Goal: Transaction & Acquisition: Purchase product/service

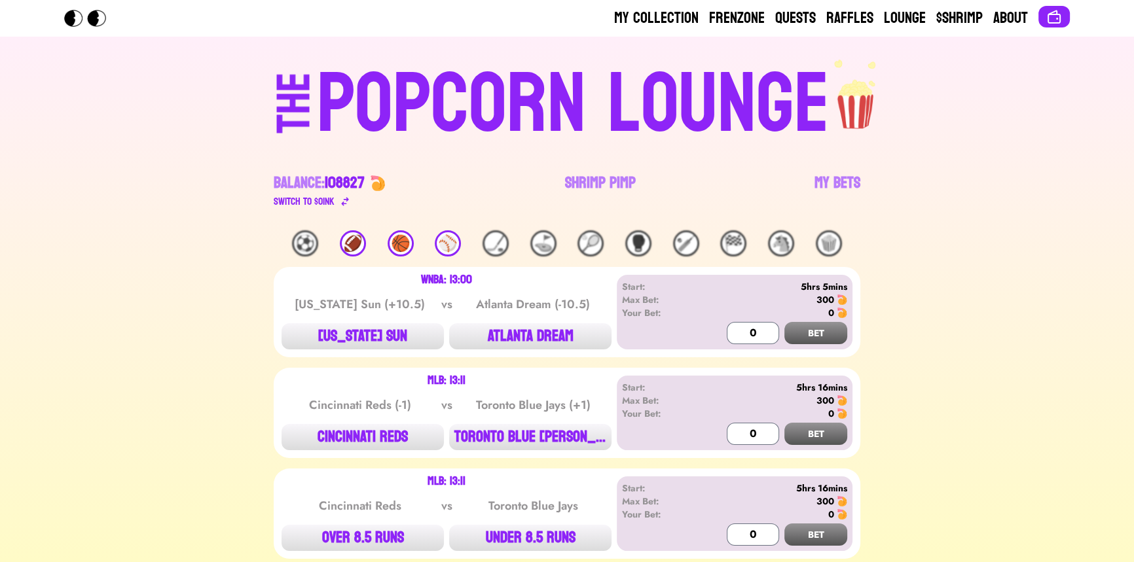
click at [443, 245] on div "⚾️" at bounding box center [448, 243] width 26 height 26
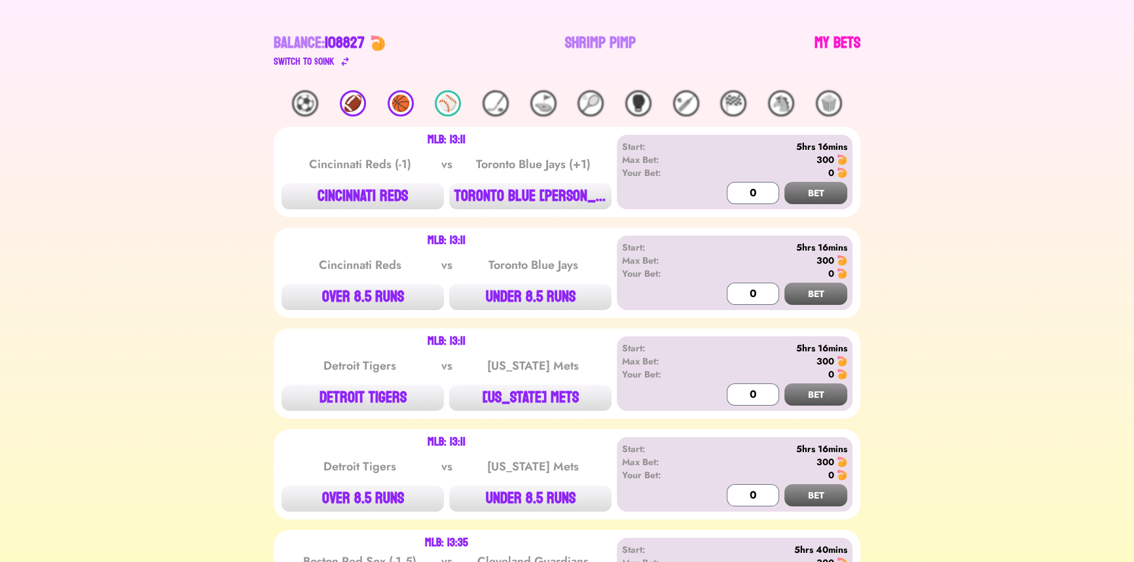
scroll to position [118, 0]
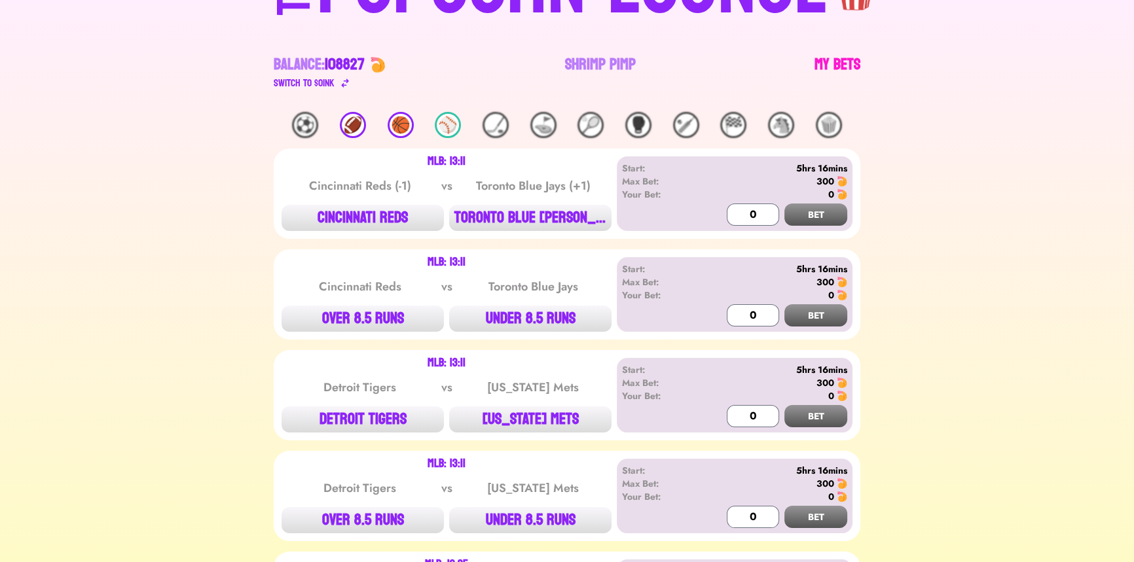
click at [849, 55] on link "My Bets" at bounding box center [837, 72] width 46 height 37
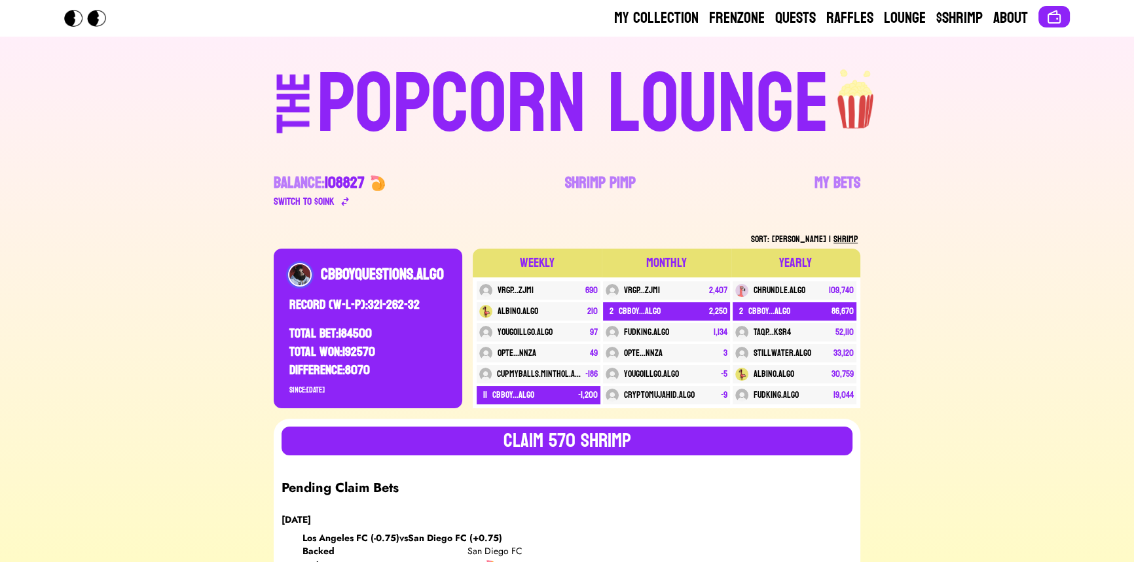
click at [520, 122] on div "POPCORN LOUNGE" at bounding box center [573, 105] width 513 height 84
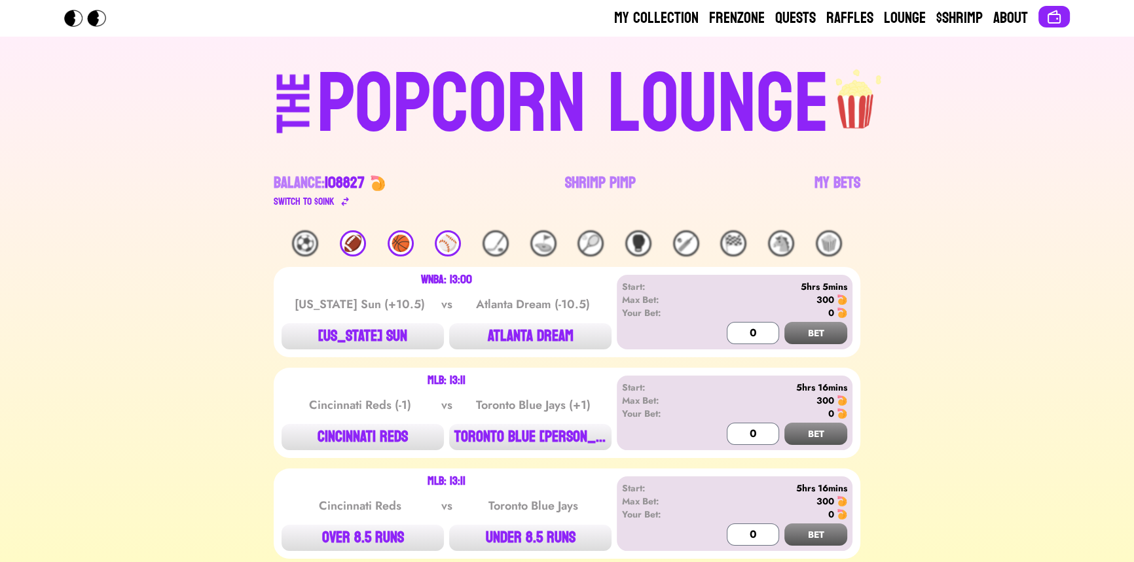
click at [446, 239] on div "⚾️" at bounding box center [448, 243] width 26 height 26
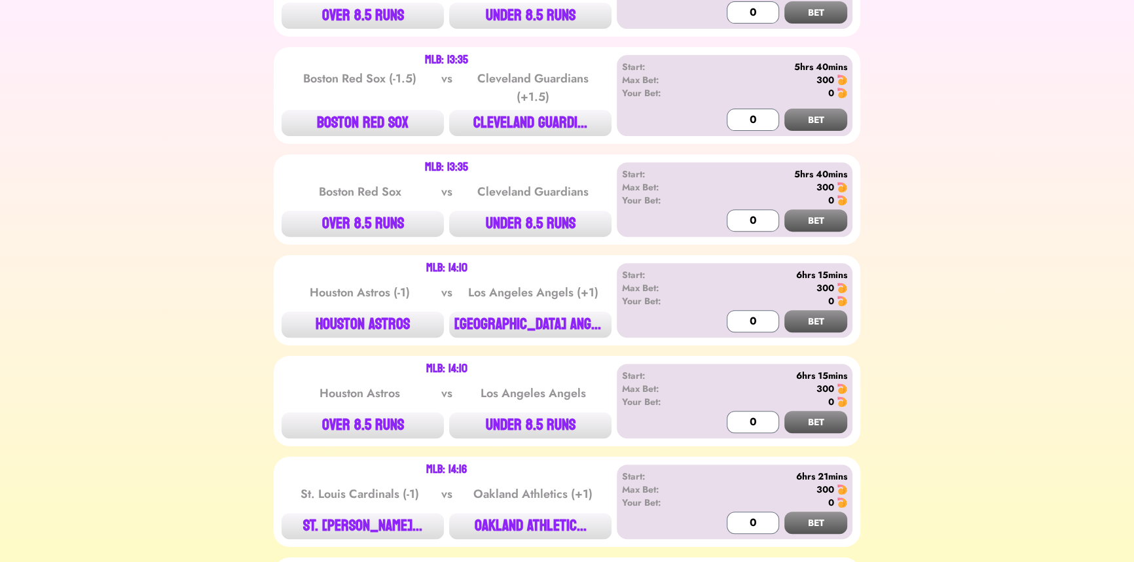
scroll to position [655, 0]
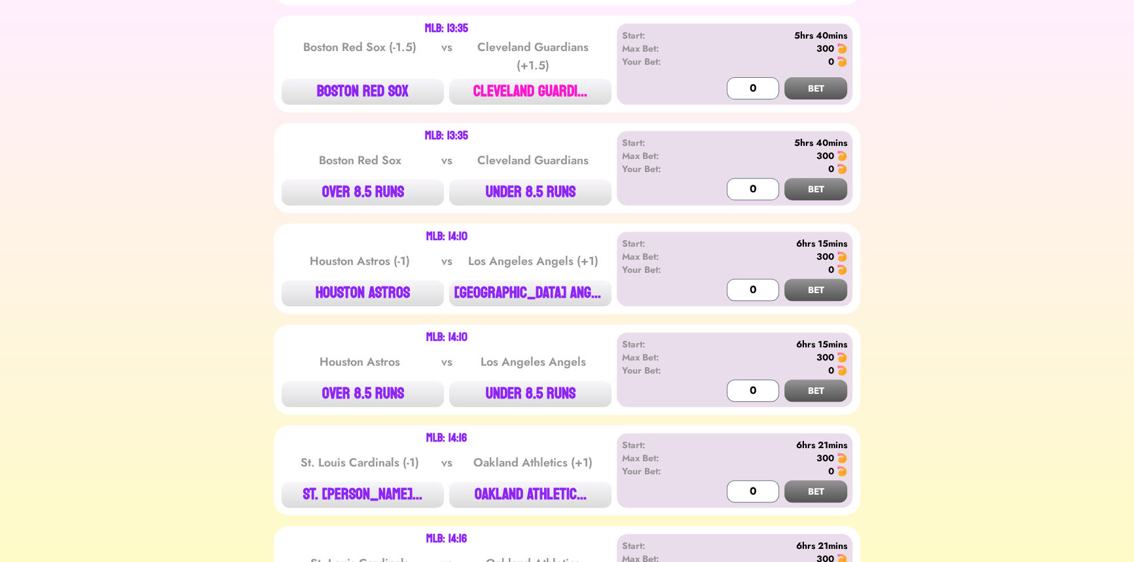
click at [534, 94] on button "CLEVELAND GUARDI..." at bounding box center [530, 92] width 162 height 26
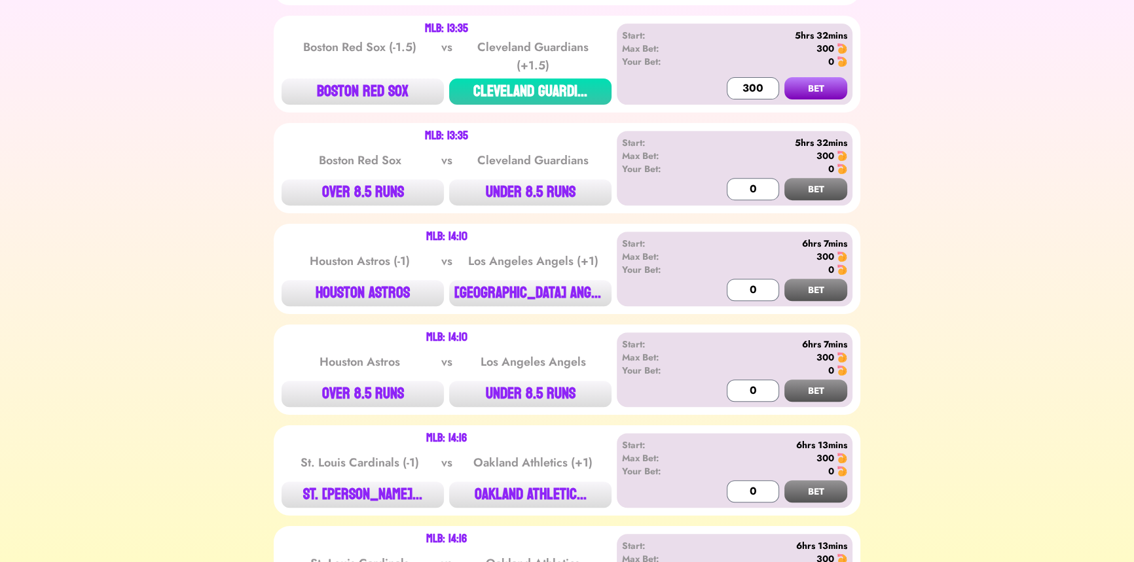
click at [812, 81] on button "BET" at bounding box center [815, 88] width 63 height 22
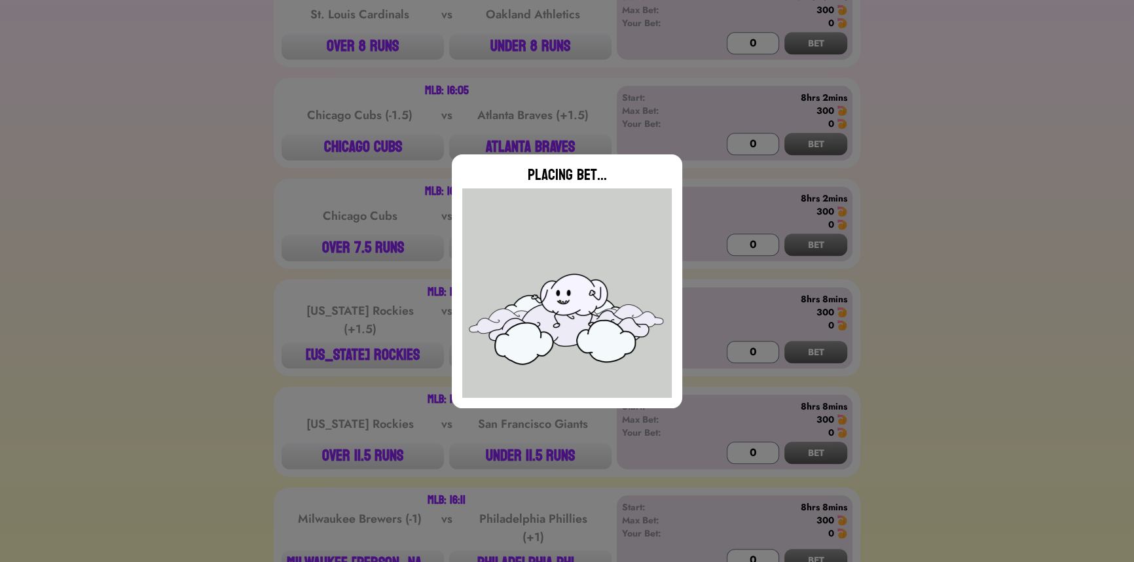
scroll to position [1250, 0]
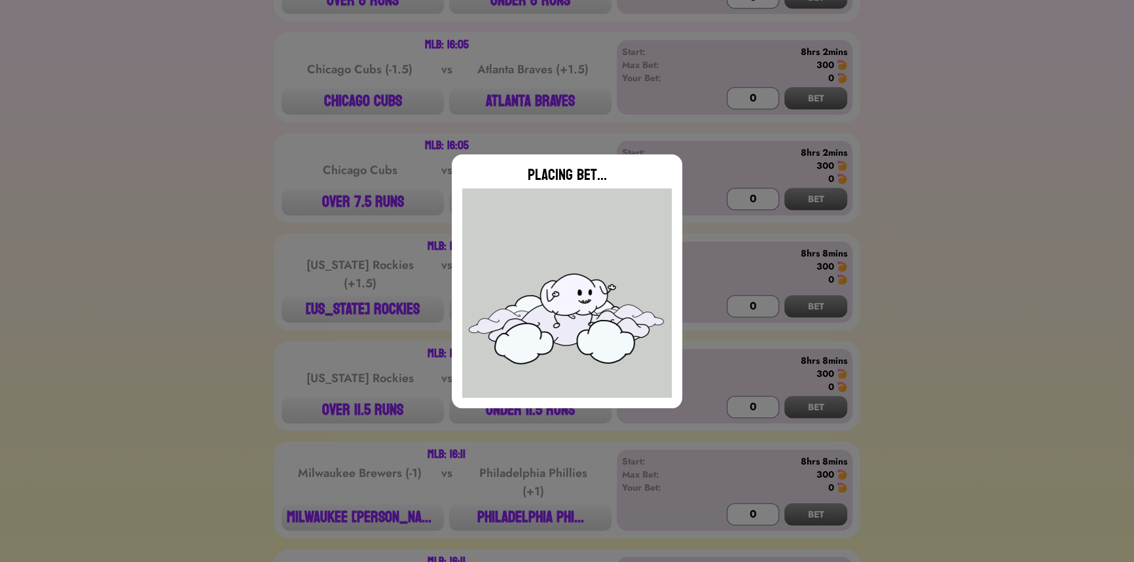
type input "0"
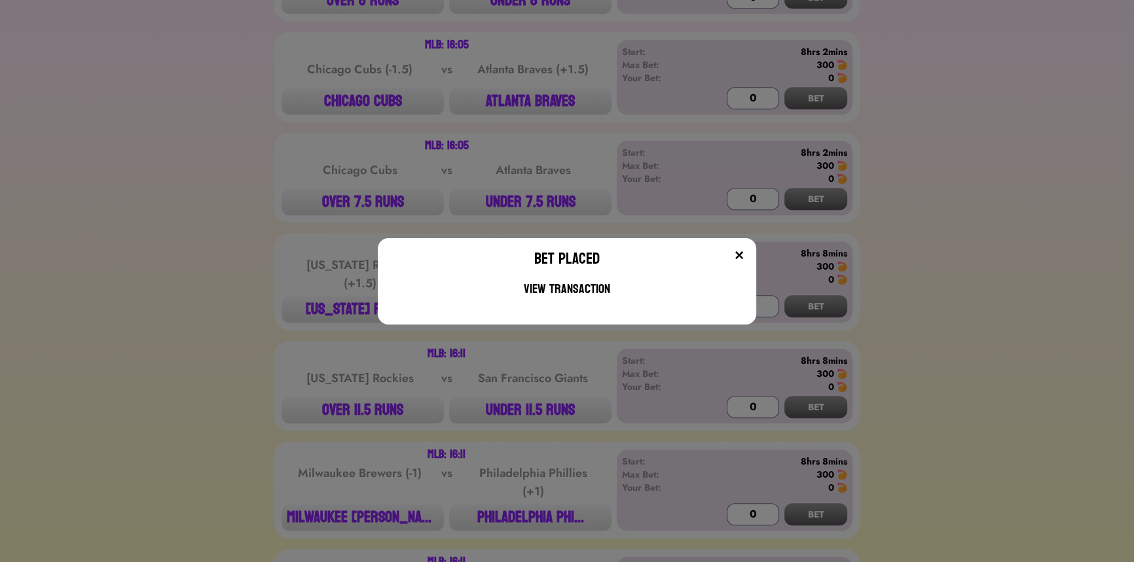
click at [322, 196] on div "Bet Placed View Transaction" at bounding box center [567, 281] width 1134 height 562
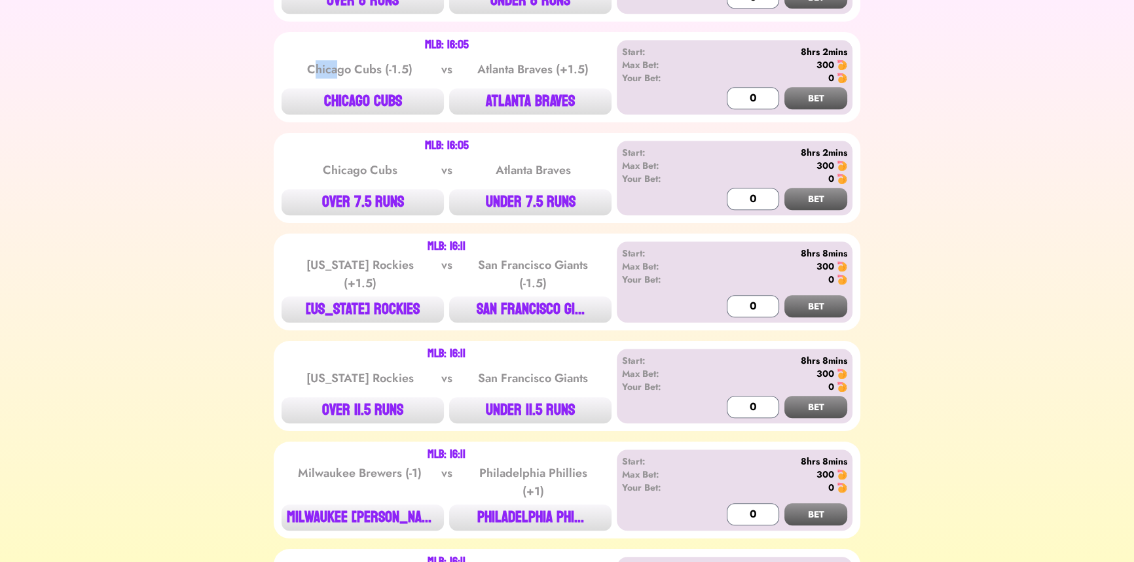
drag, startPoint x: 317, startPoint y: 64, endPoint x: 340, endPoint y: 60, distance: 23.9
click at [340, 60] on div "Chicago Cubs (-1.5)" at bounding box center [360, 69] width 132 height 18
click at [528, 103] on button "ATLANTA BRAVES" at bounding box center [530, 101] width 162 height 26
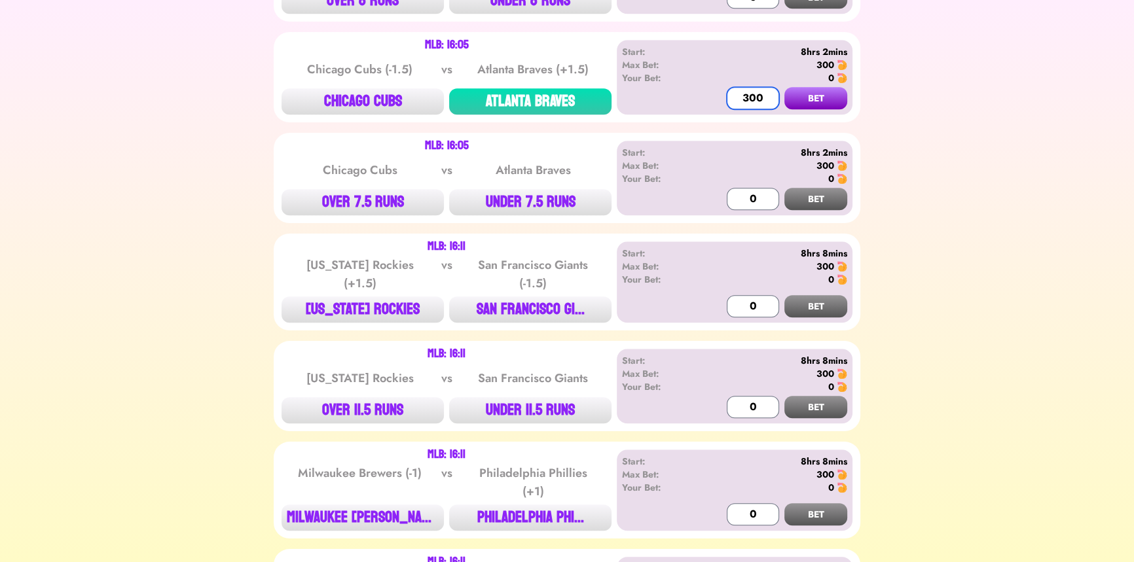
type input "300"
click at [784, 87] on button "BET" at bounding box center [815, 98] width 63 height 22
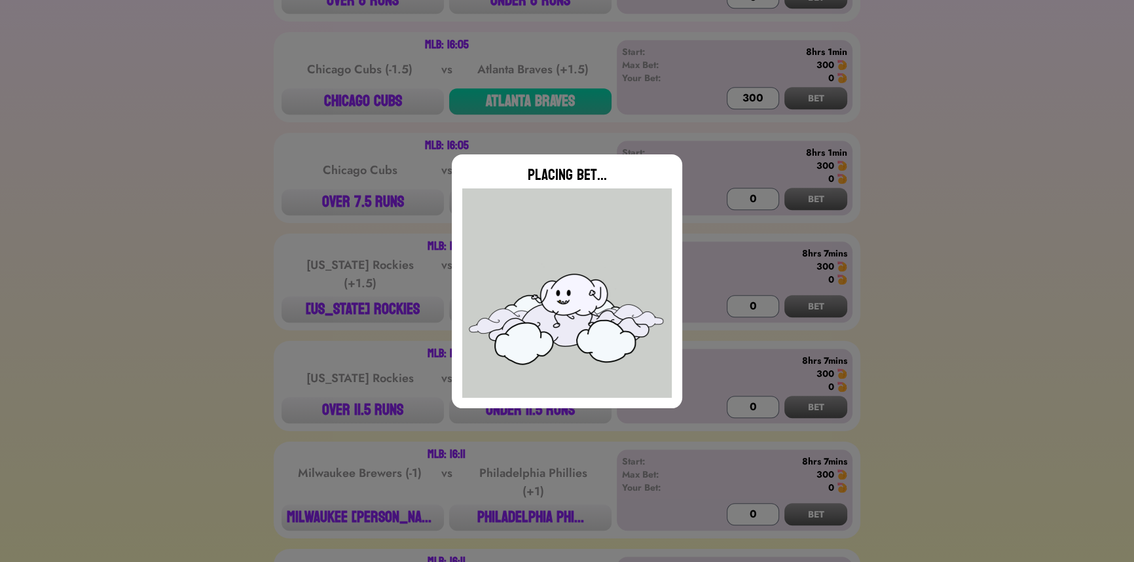
type input "0"
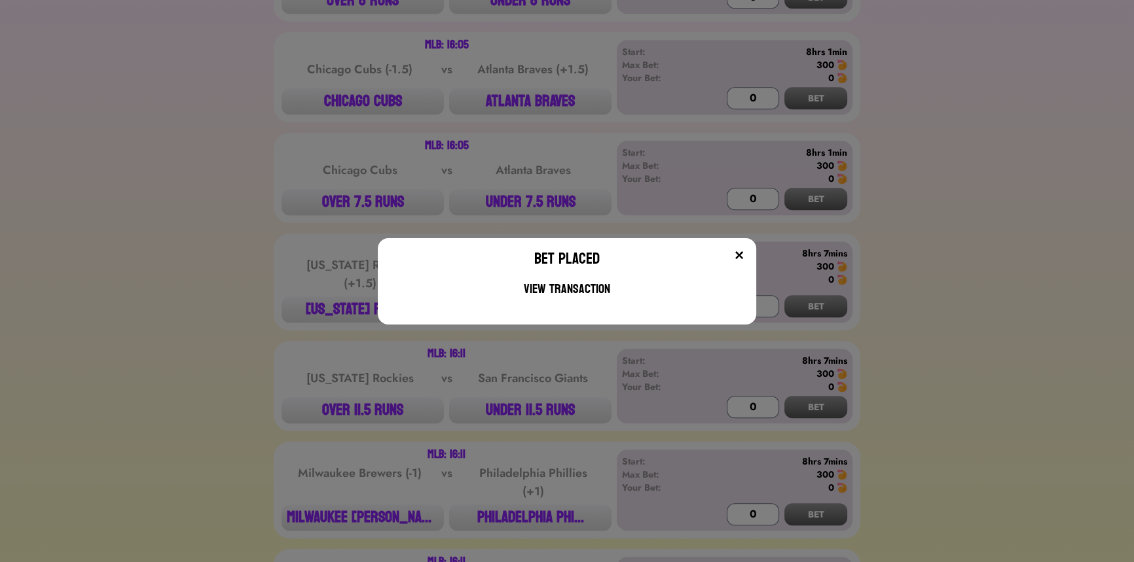
click at [314, 158] on div "Bet Placed View Transaction" at bounding box center [567, 281] width 1134 height 562
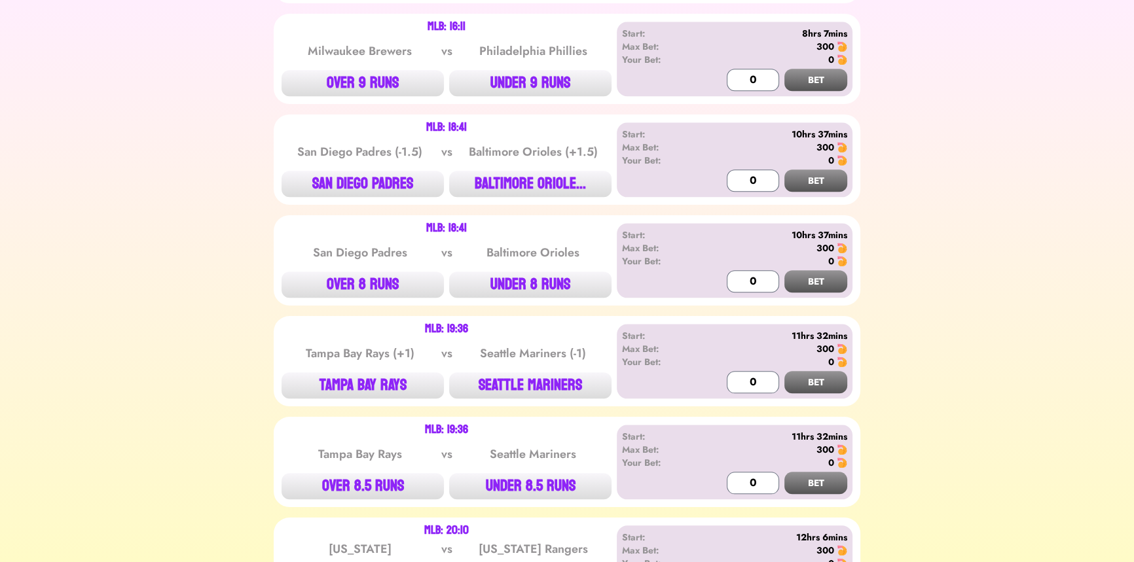
scroll to position [1845, 0]
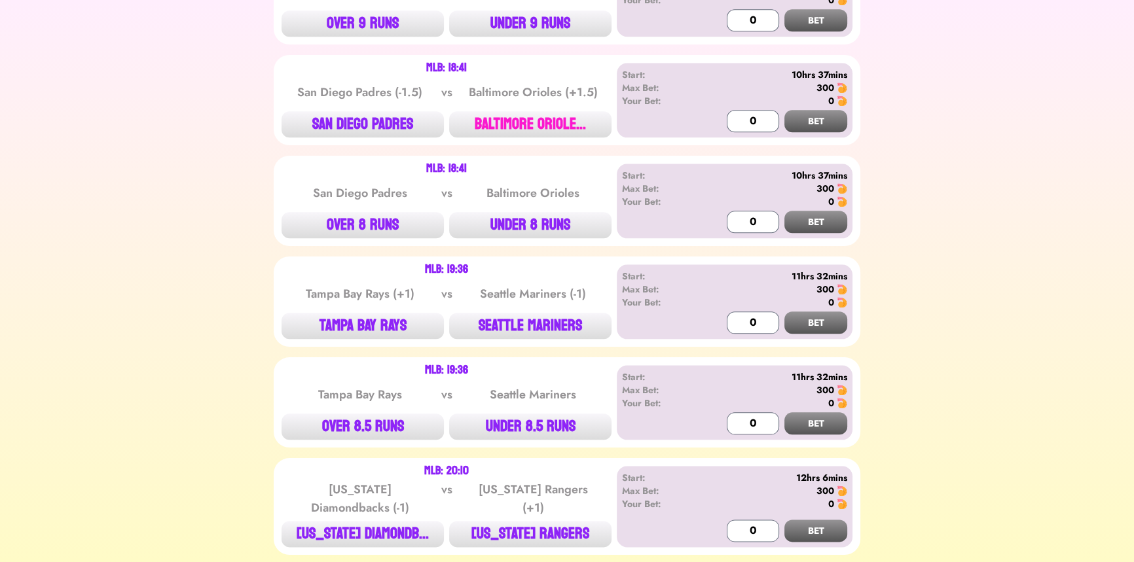
click at [482, 111] on button "BALTIMORE ORIOLE..." at bounding box center [530, 124] width 162 height 26
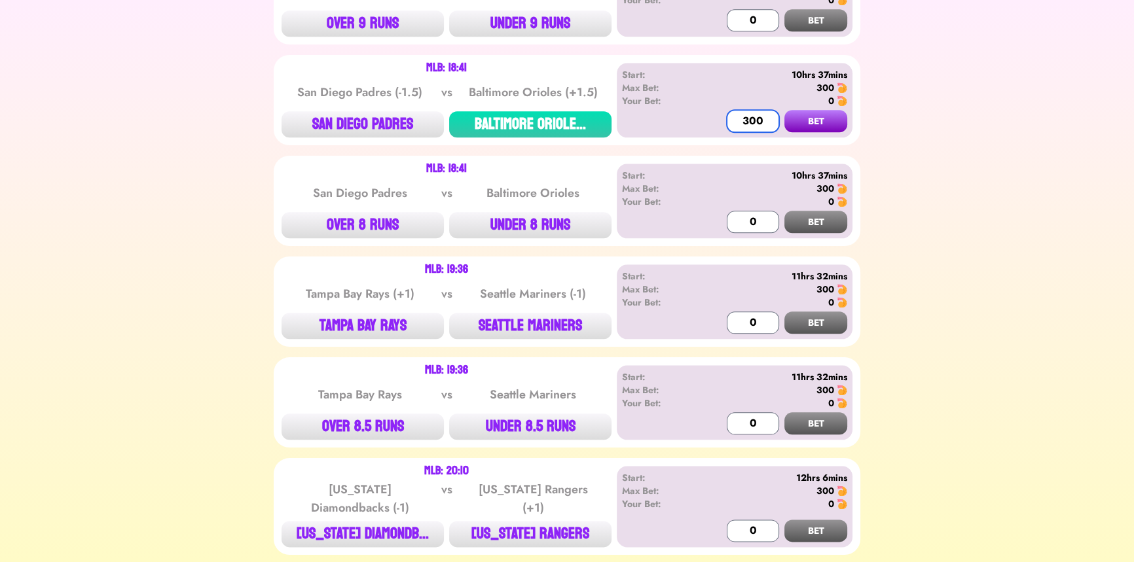
type input "300"
click at [784, 110] on button "BET" at bounding box center [815, 121] width 63 height 22
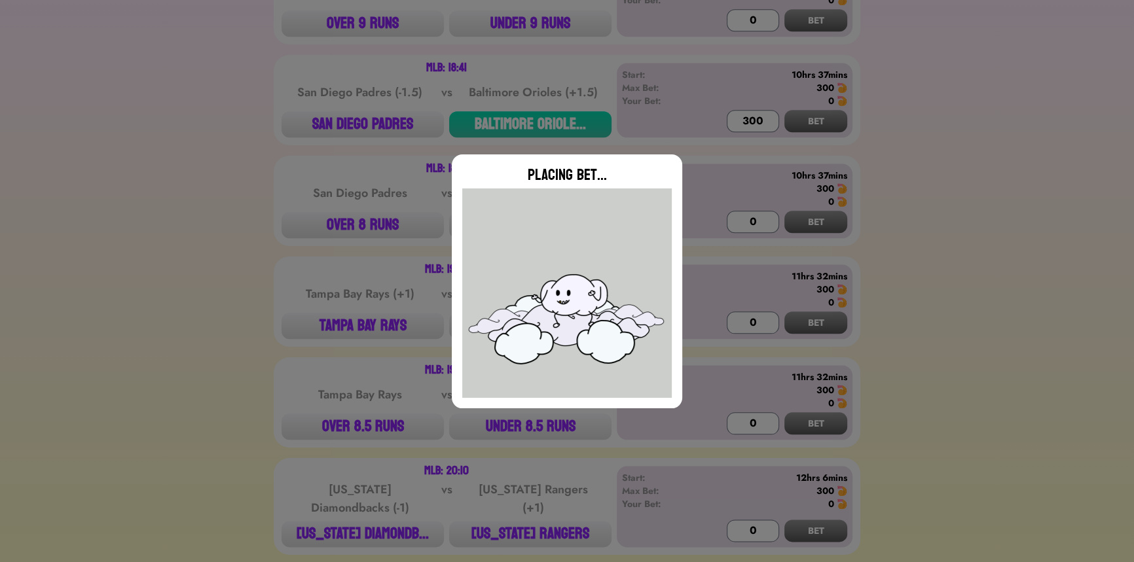
type input "0"
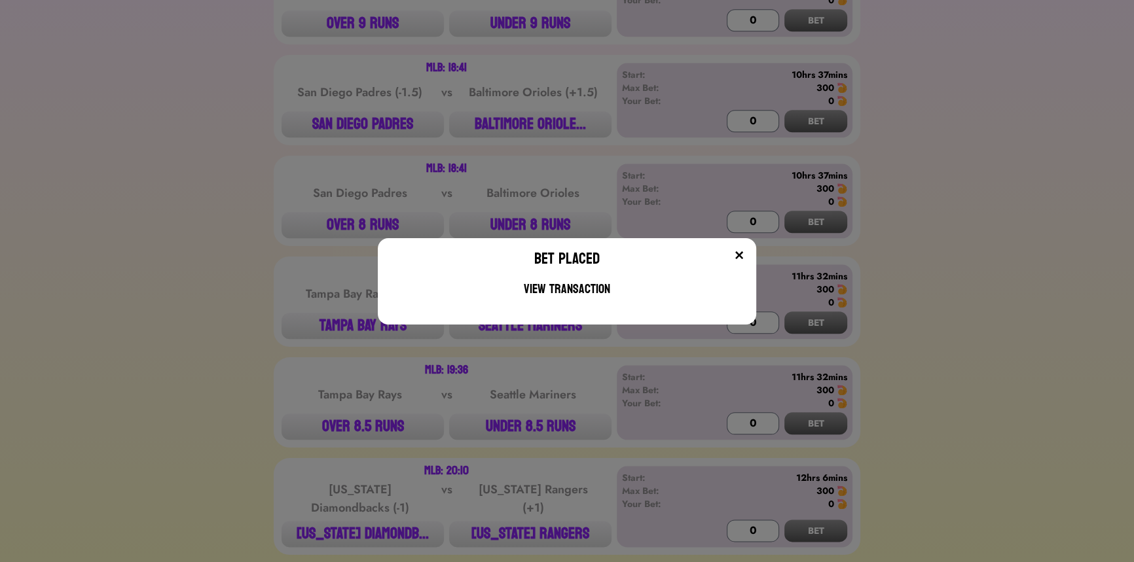
click at [744, 252] on img at bounding box center [739, 255] width 10 height 10
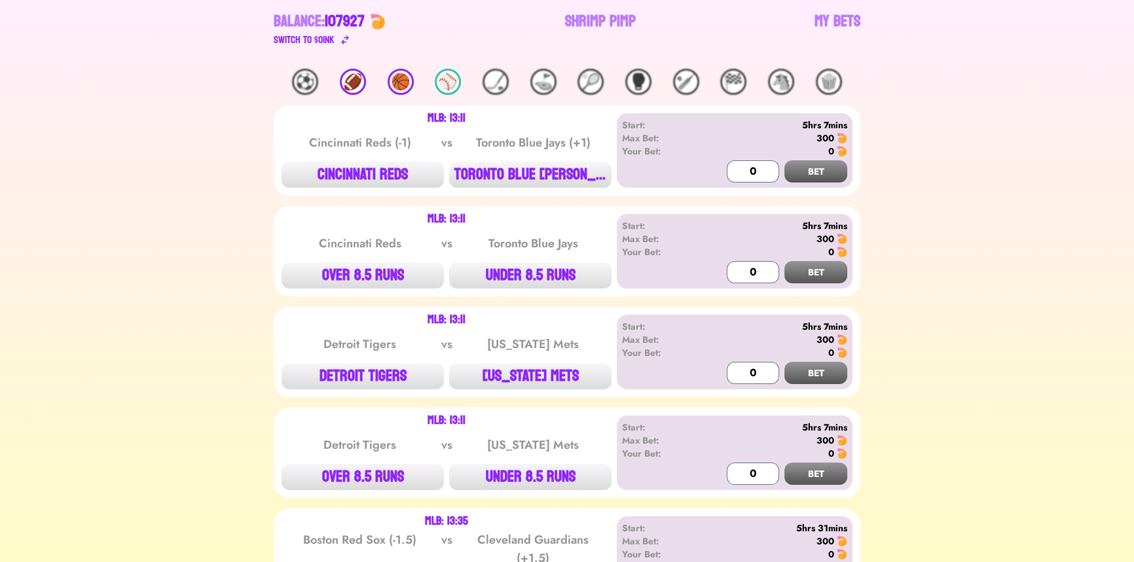
scroll to position [178, 0]
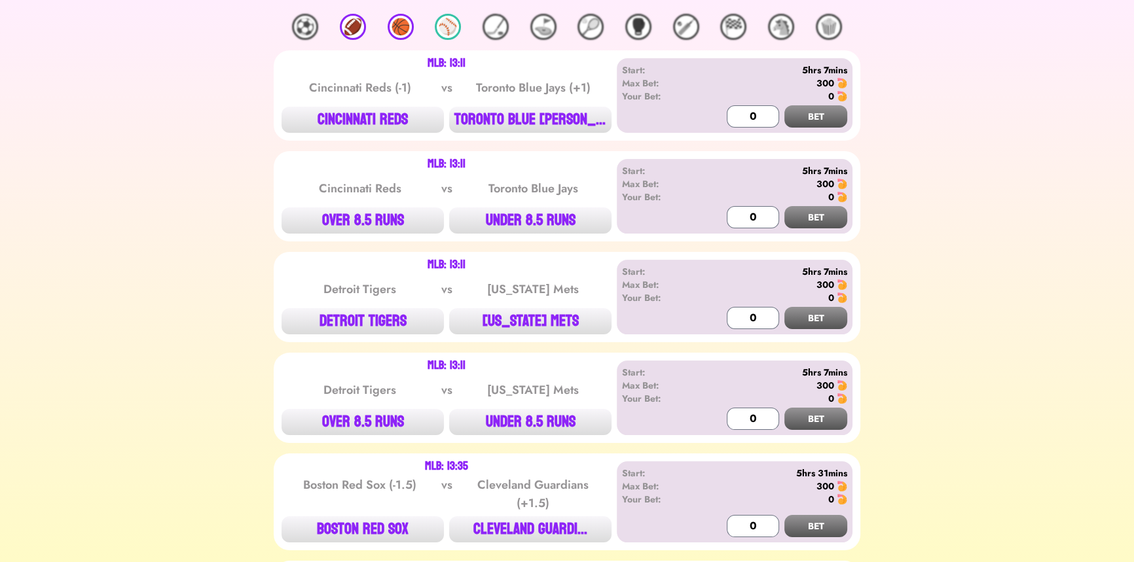
scroll to position [238, 0]
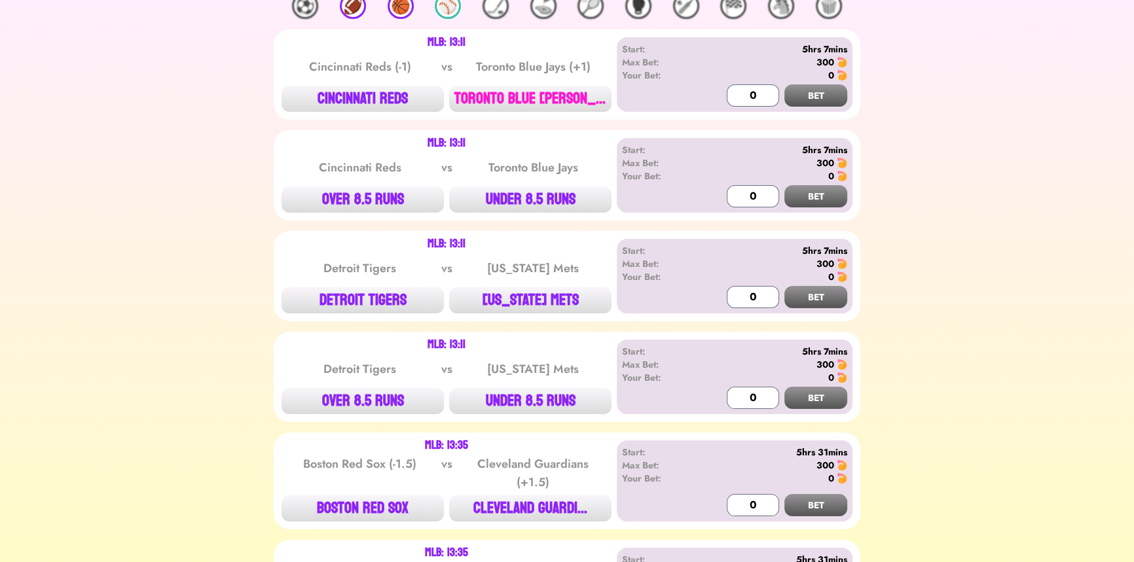
click at [505, 102] on button "TORONTO BLUE [PERSON_NAME]..." at bounding box center [530, 99] width 162 height 26
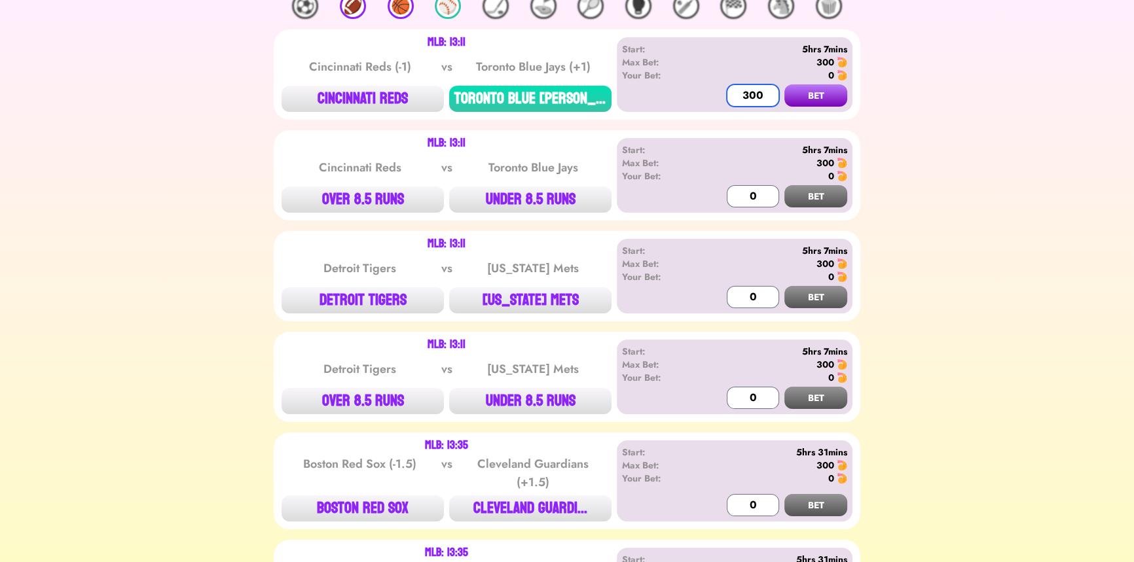
type input "300"
click at [784, 84] on button "BET" at bounding box center [815, 95] width 63 height 22
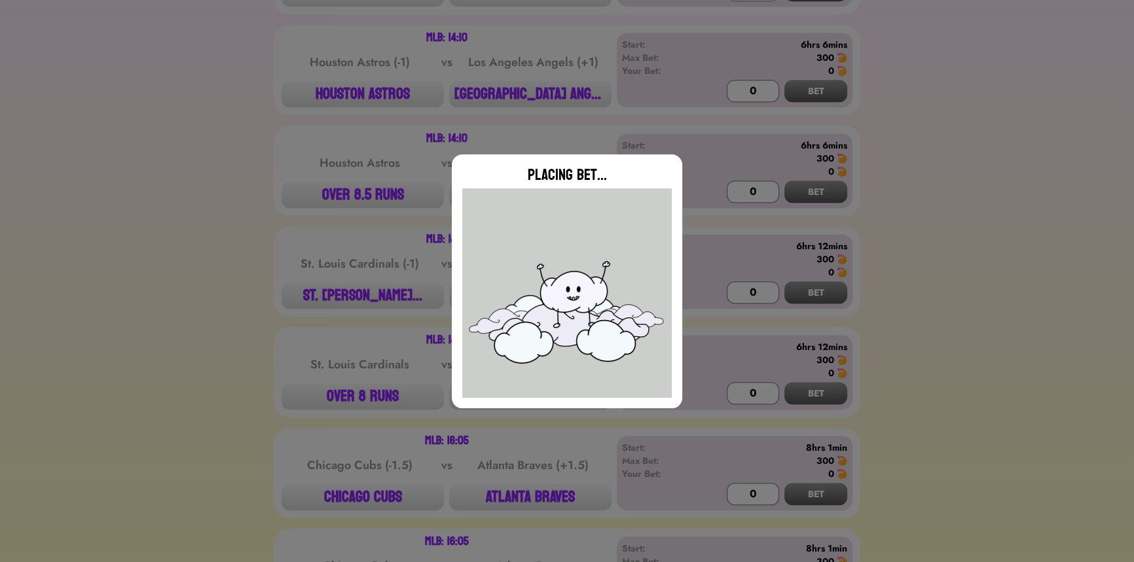
scroll to position [833, 0]
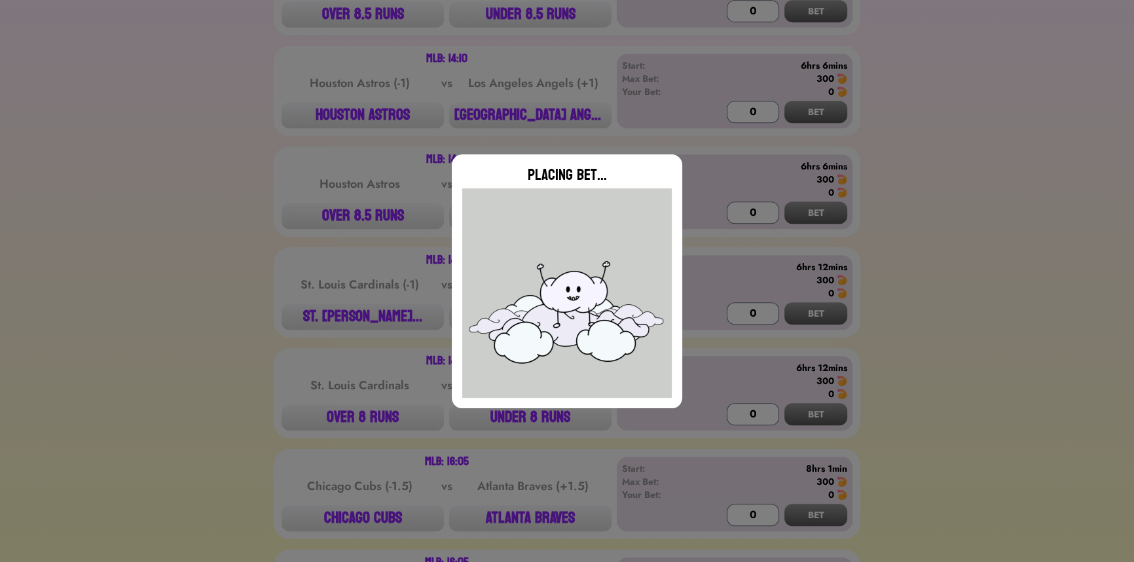
type input "0"
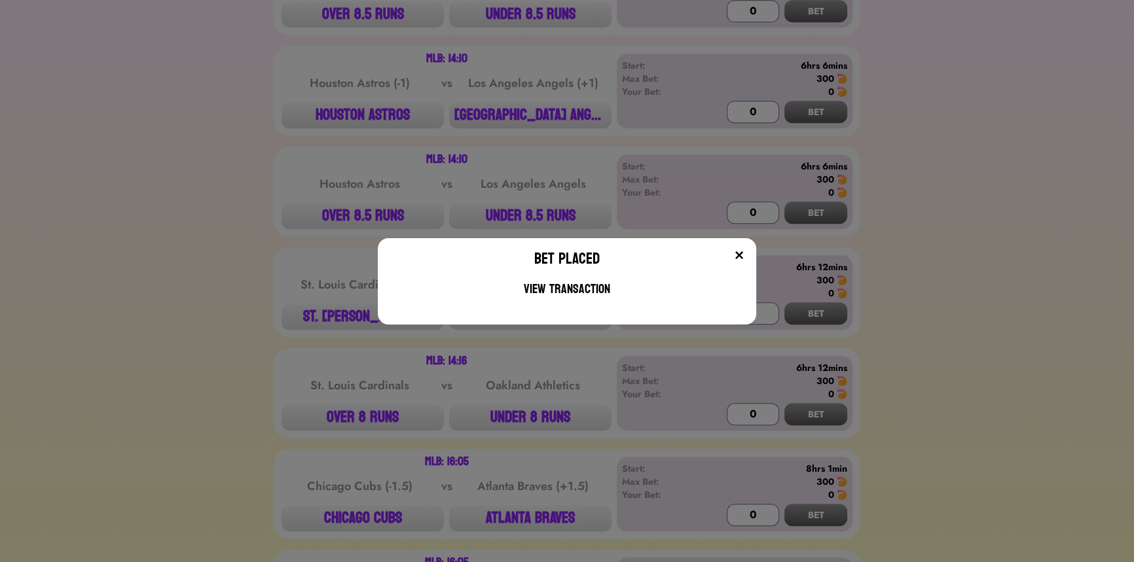
click at [474, 232] on div "Bet Placed View Transaction" at bounding box center [567, 281] width 1134 height 562
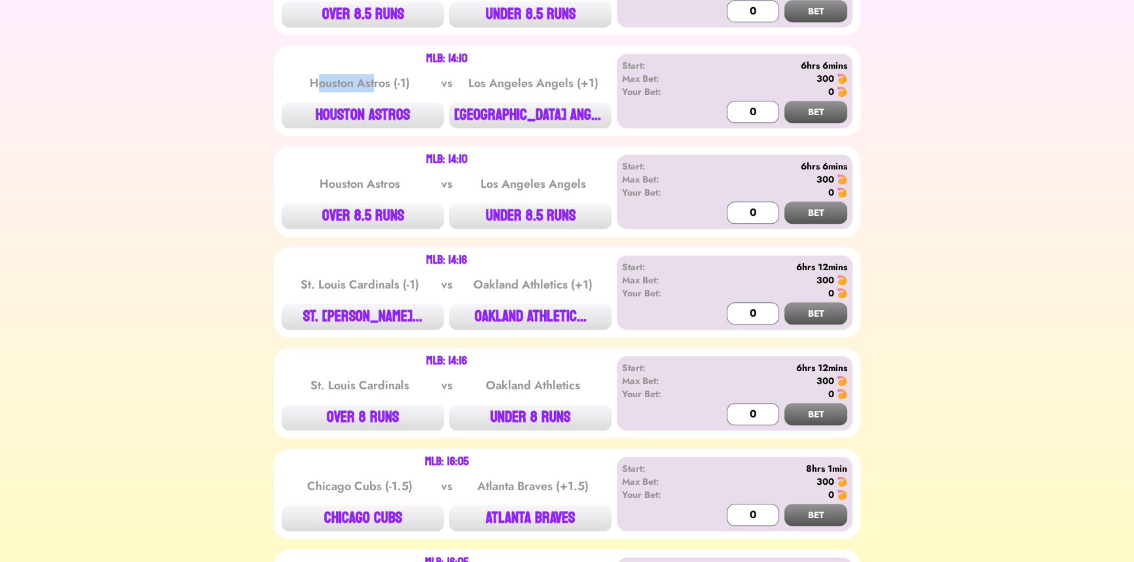
drag, startPoint x: 320, startPoint y: 77, endPoint x: 375, endPoint y: 72, distance: 55.2
click at [375, 74] on div "Houston Astros (-1)" at bounding box center [360, 83] width 132 height 18
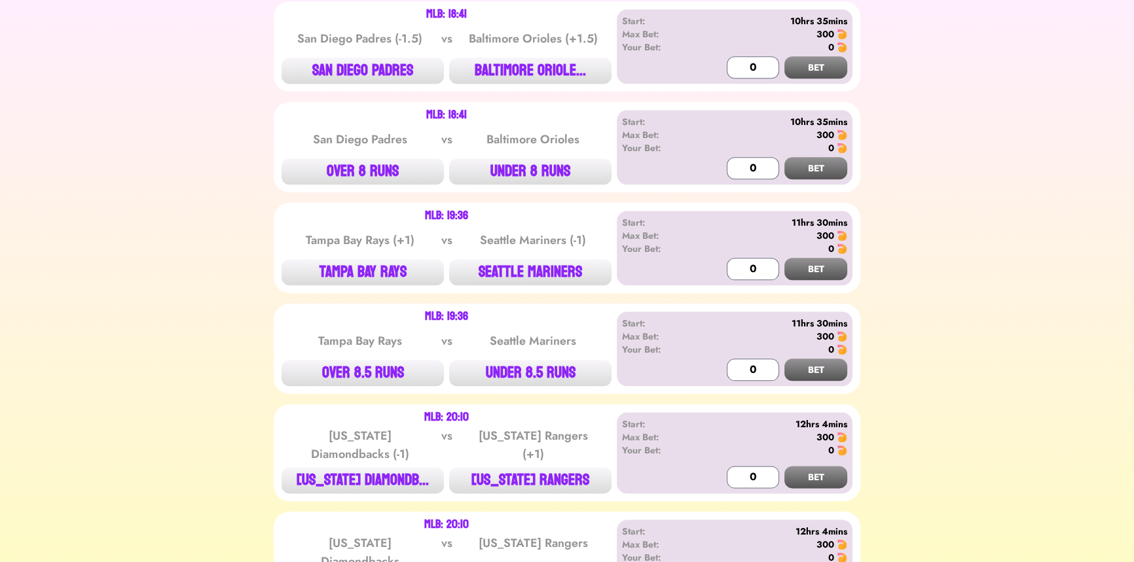
scroll to position [1964, 0]
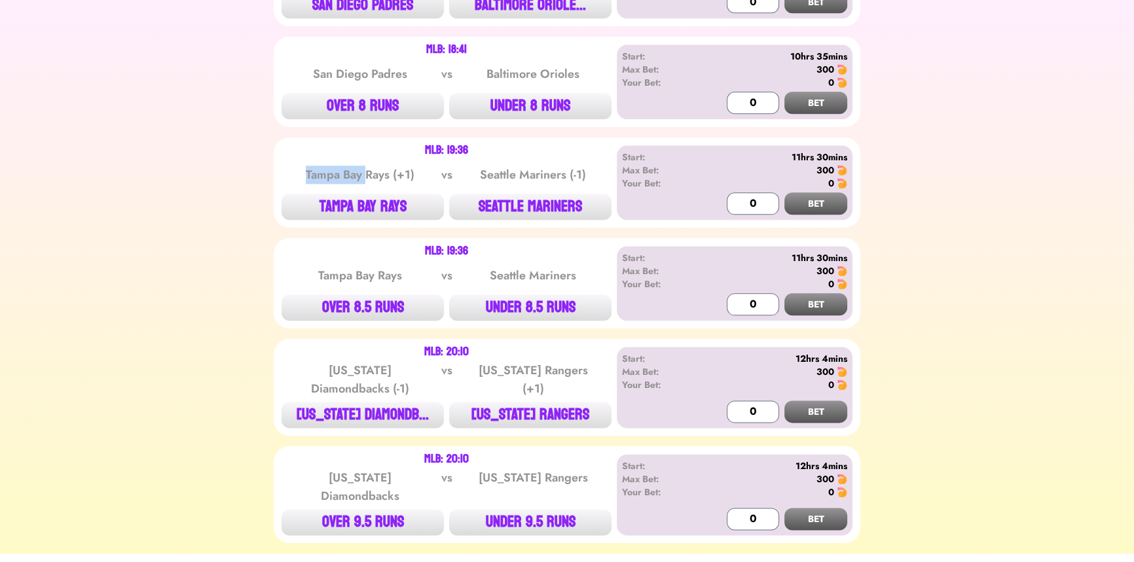
drag, startPoint x: 304, startPoint y: 160, endPoint x: 364, endPoint y: 170, distance: 60.3
click at [364, 170] on div "Tampa Bay Rays (+1)" at bounding box center [360, 175] width 132 height 18
click at [332, 194] on button "TAMPA BAY RAYS" at bounding box center [363, 207] width 162 height 26
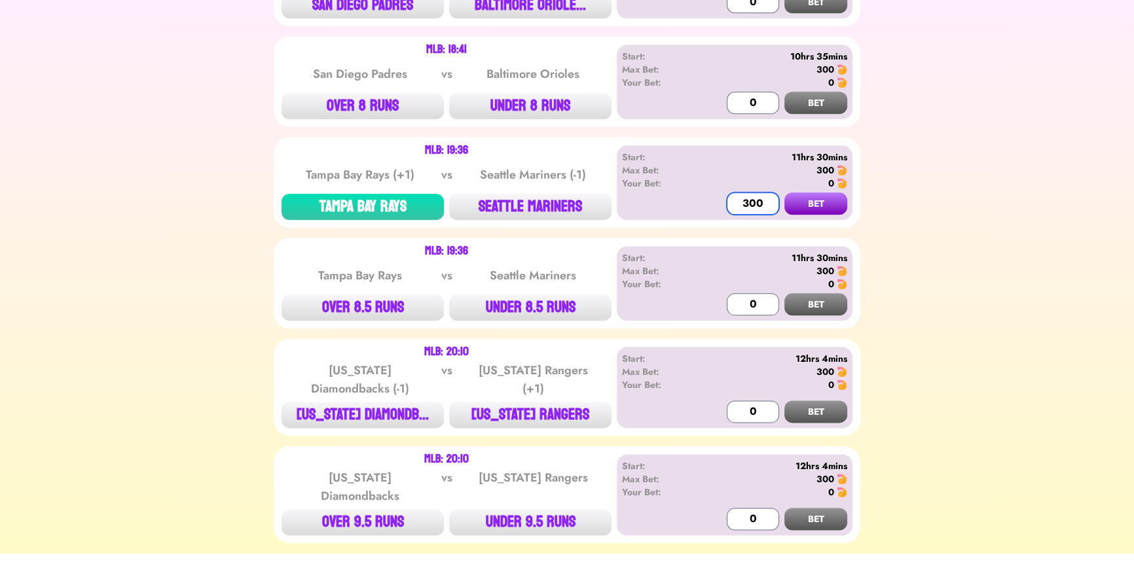
type input "300"
click at [784, 192] on button "BET" at bounding box center [815, 203] width 63 height 22
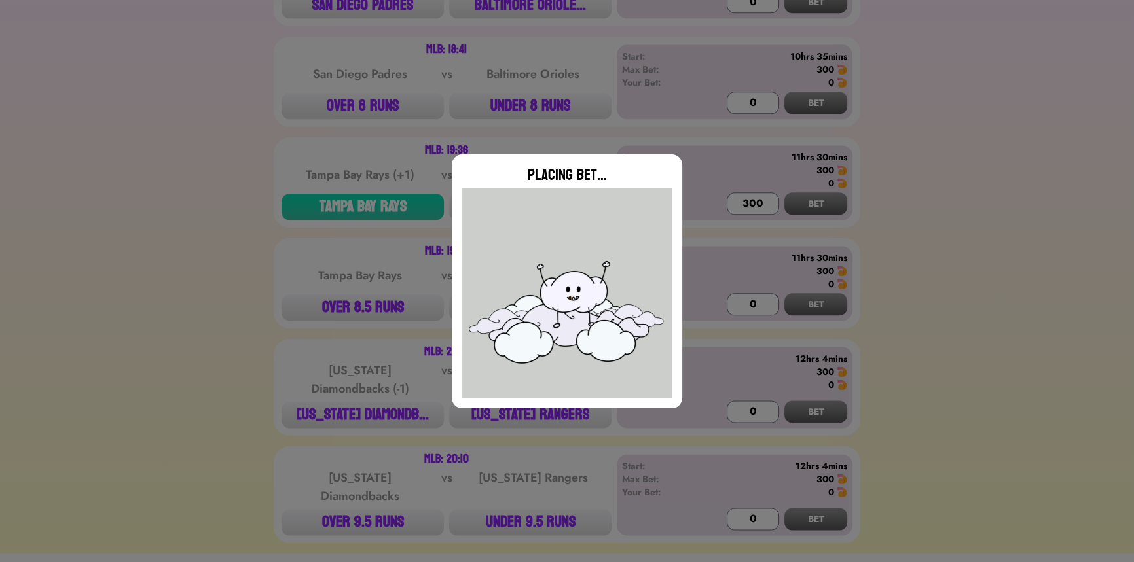
type input "0"
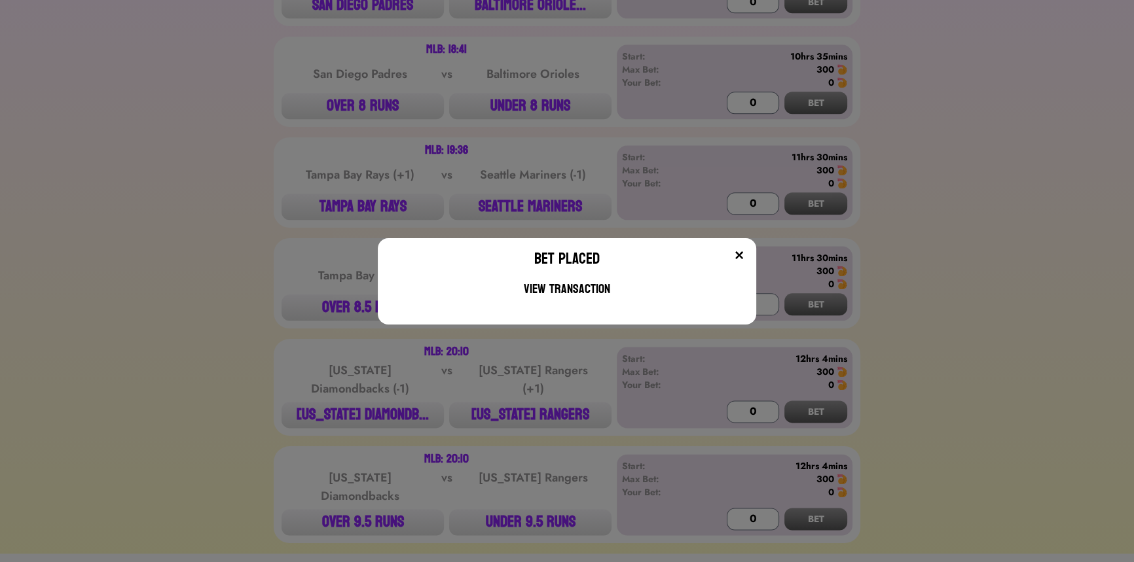
click at [216, 176] on div "Bet Placed View Transaction" at bounding box center [567, 281] width 1134 height 562
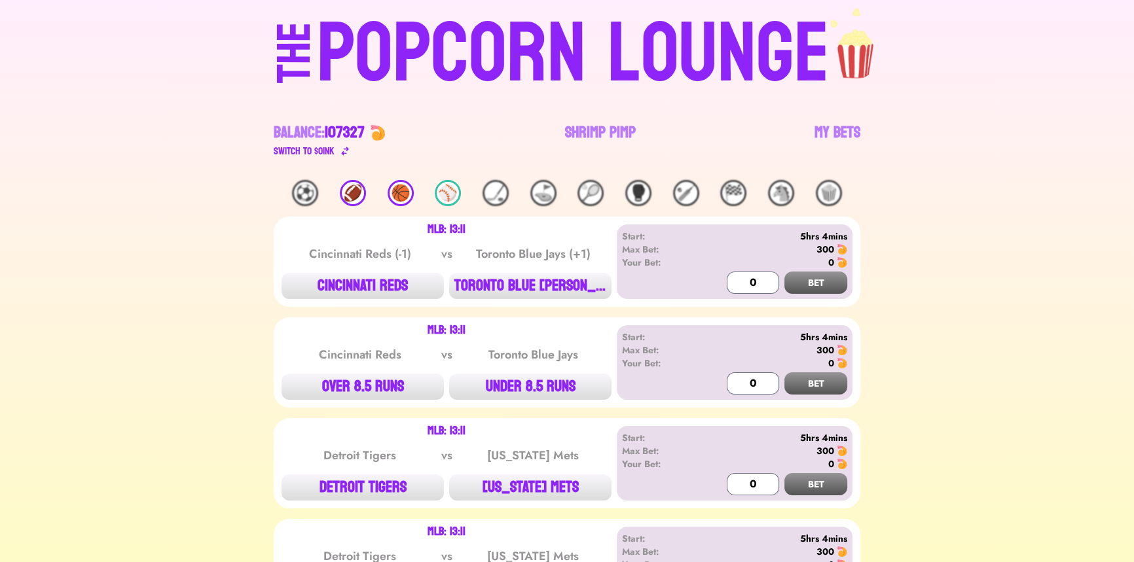
scroll to position [0, 0]
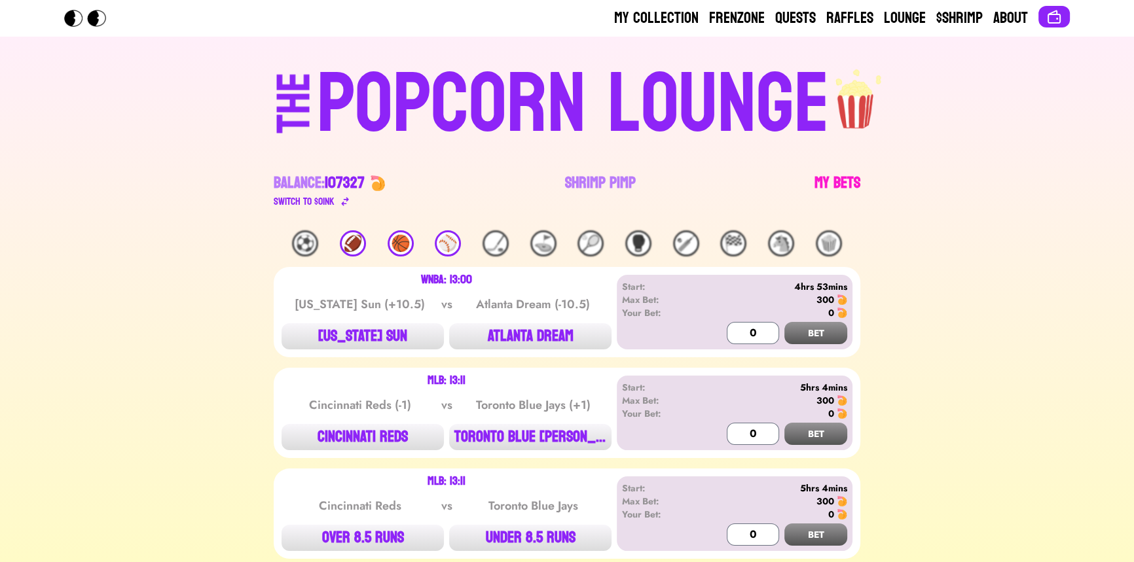
drag, startPoint x: 0, startPoint y: 0, endPoint x: 845, endPoint y: 187, distance: 864.9
click at [845, 187] on link "My Bets" at bounding box center [837, 191] width 46 height 37
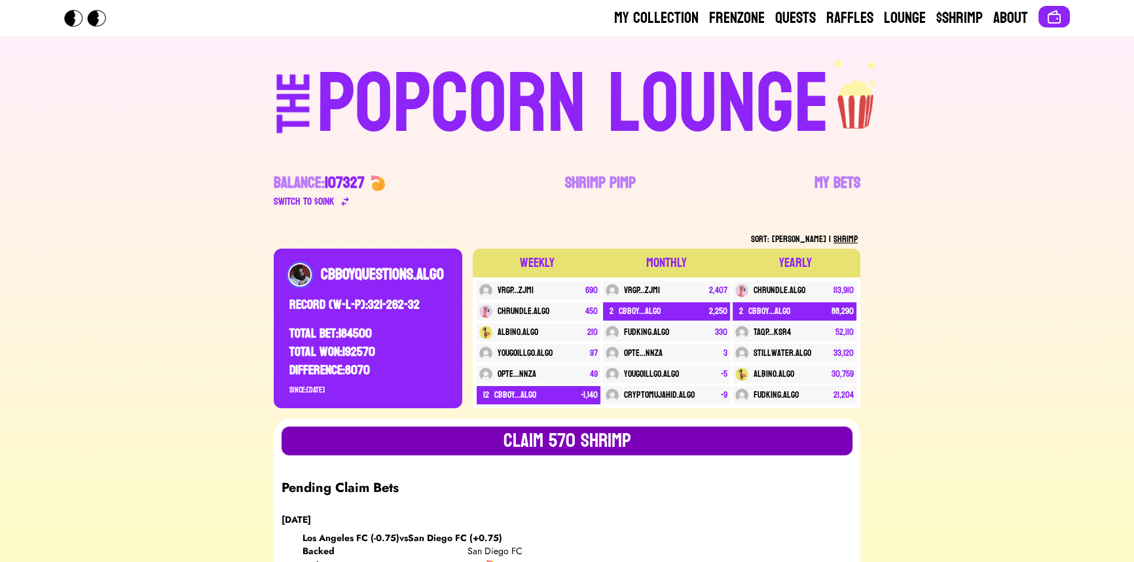
click at [554, 446] on button "Claim 570 SHRIMP" at bounding box center [567, 441] width 571 height 29
